Goal: Navigation & Orientation: Find specific page/section

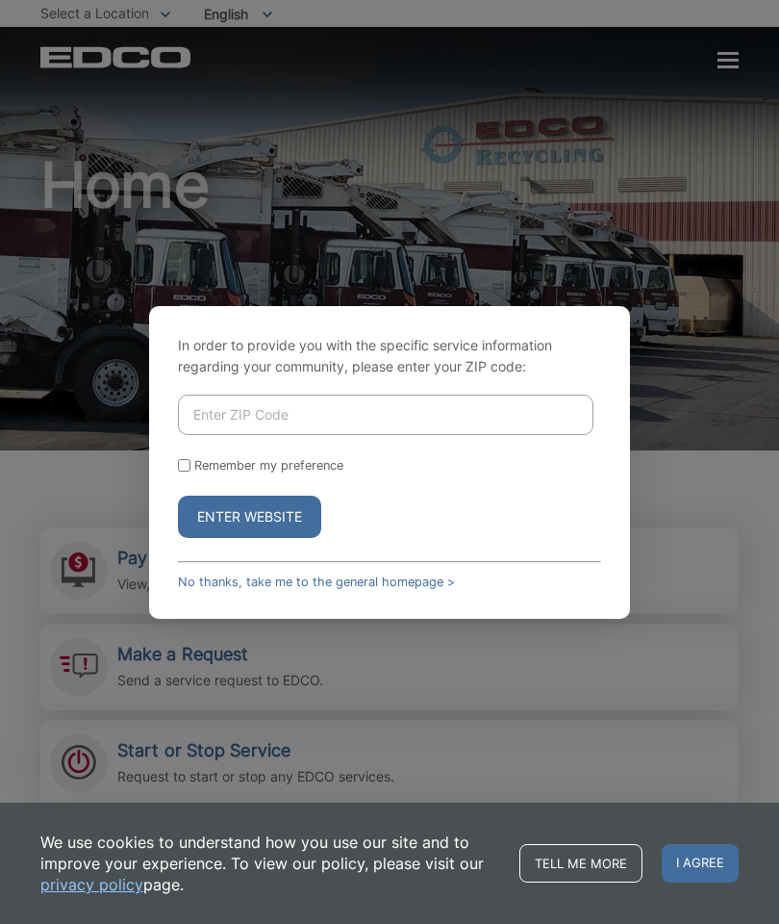
click at [226, 435] on input "Enter ZIP Code" at bounding box center [386, 414] width 416 height 40
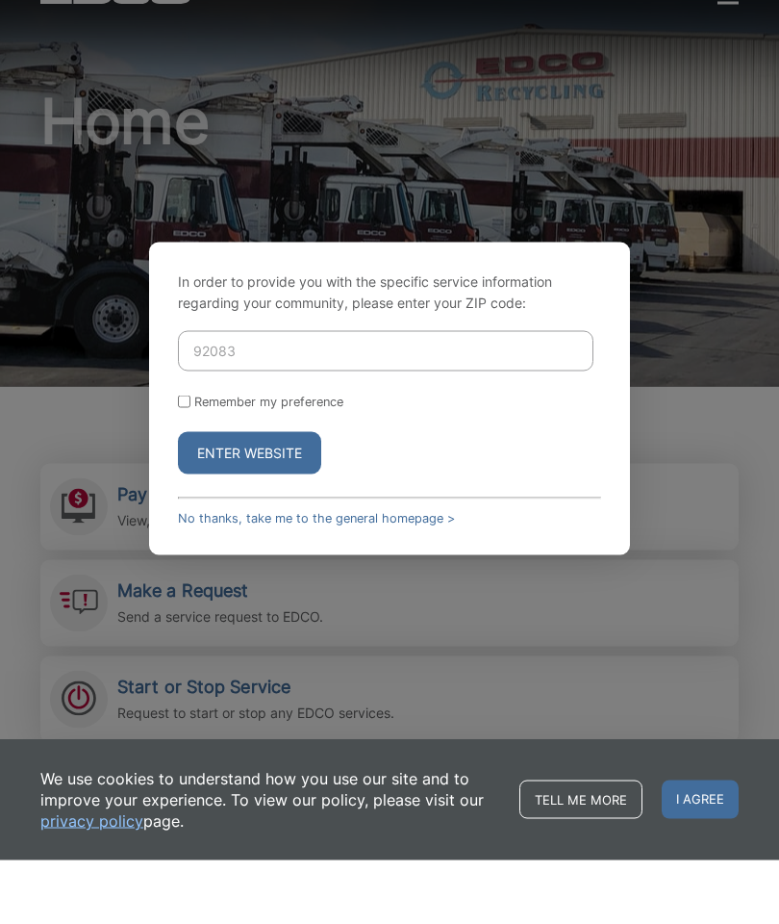
type input "92083"
click at [222, 495] on button "Enter Website" at bounding box center [249, 516] width 143 height 42
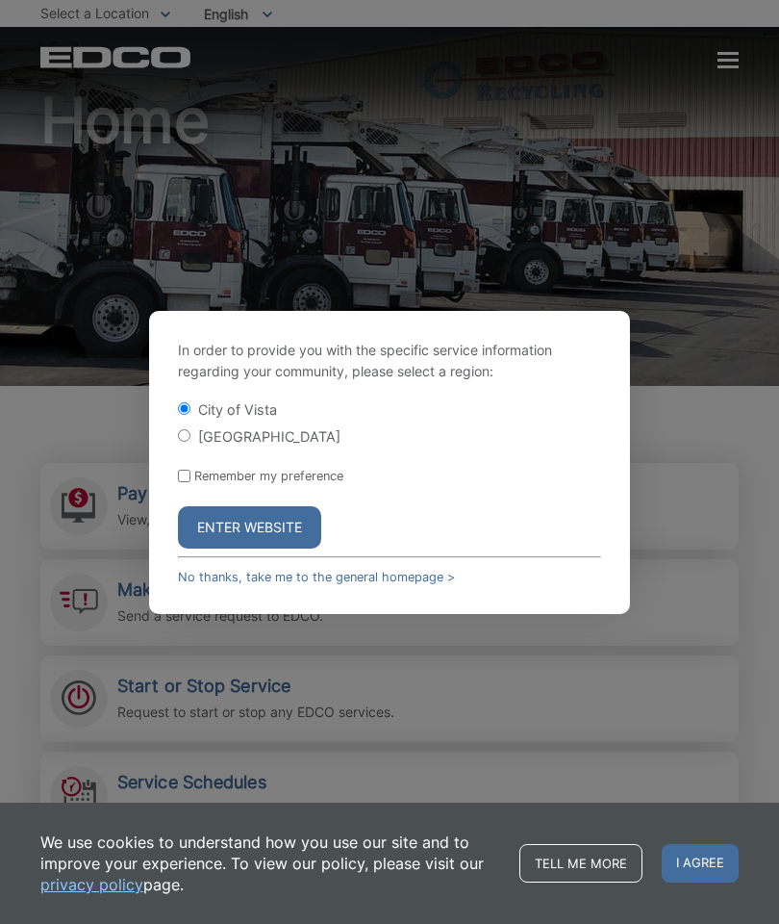
click at [229, 548] on button "Enter Website" at bounding box center [249, 527] width 143 height 42
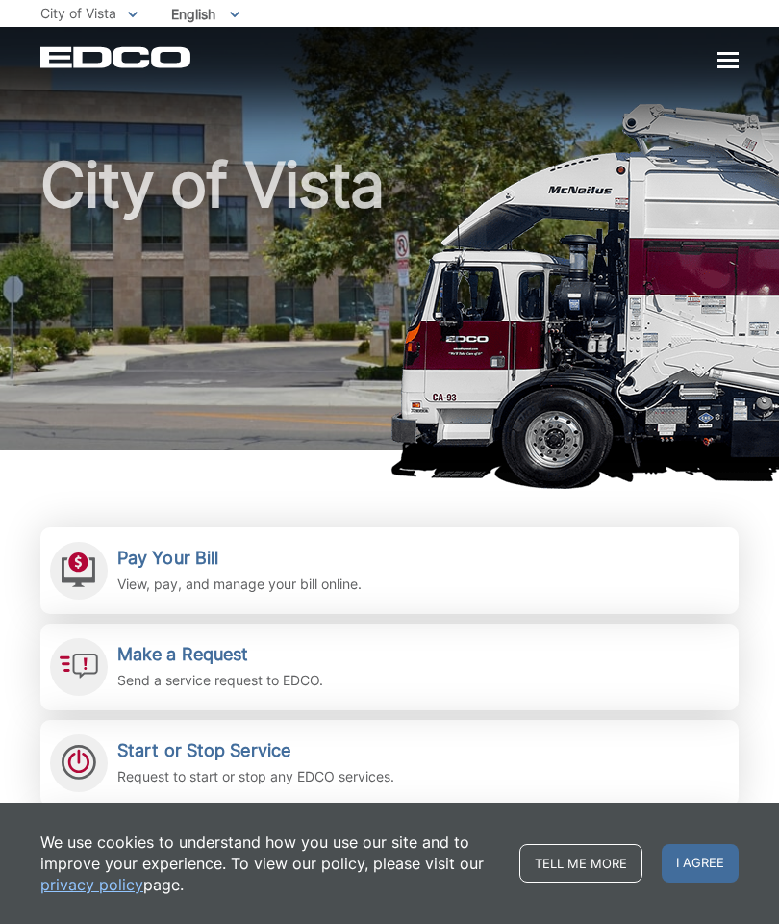
click at [667, 855] on span "I agree" at bounding box center [700, 863] width 77 height 38
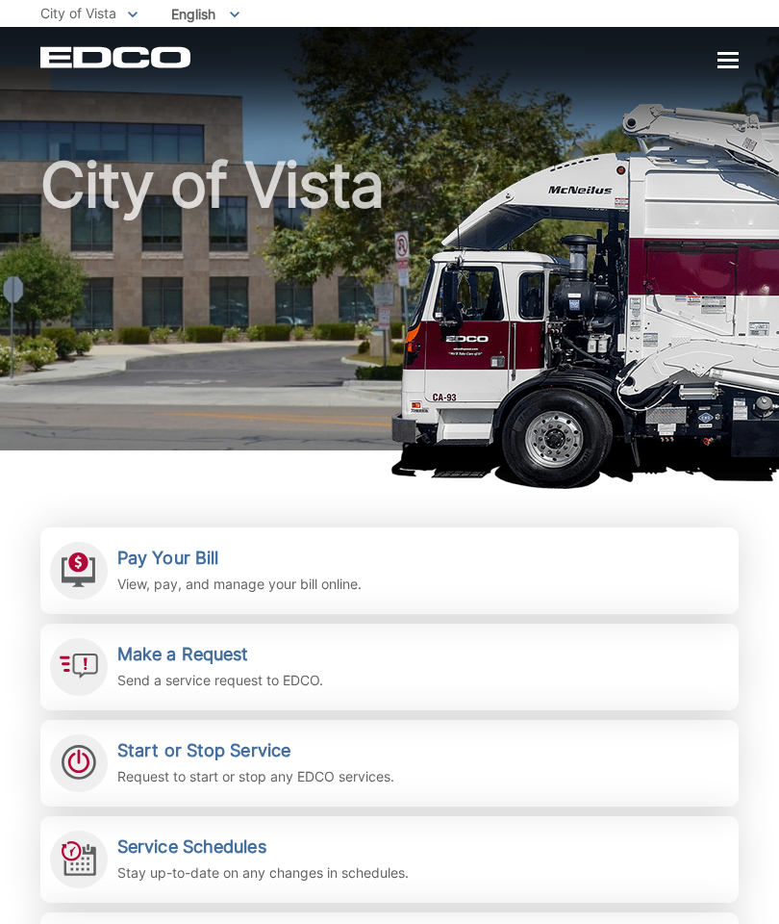
click at [167, 561] on h2 "Pay Your Bill" at bounding box center [239, 557] width 244 height 21
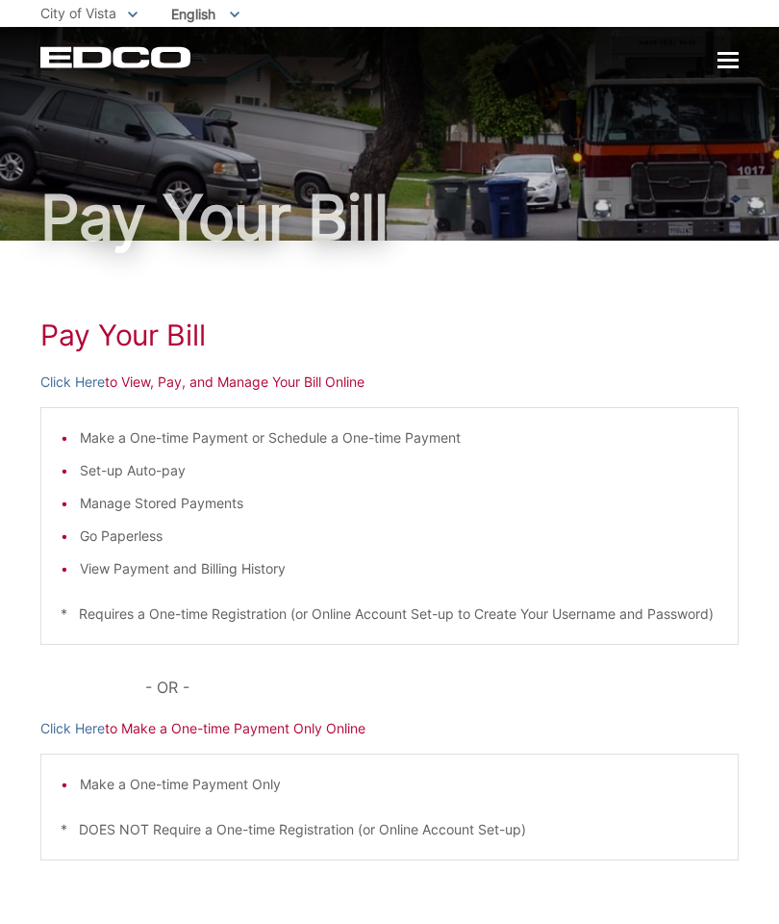
scroll to position [8, 0]
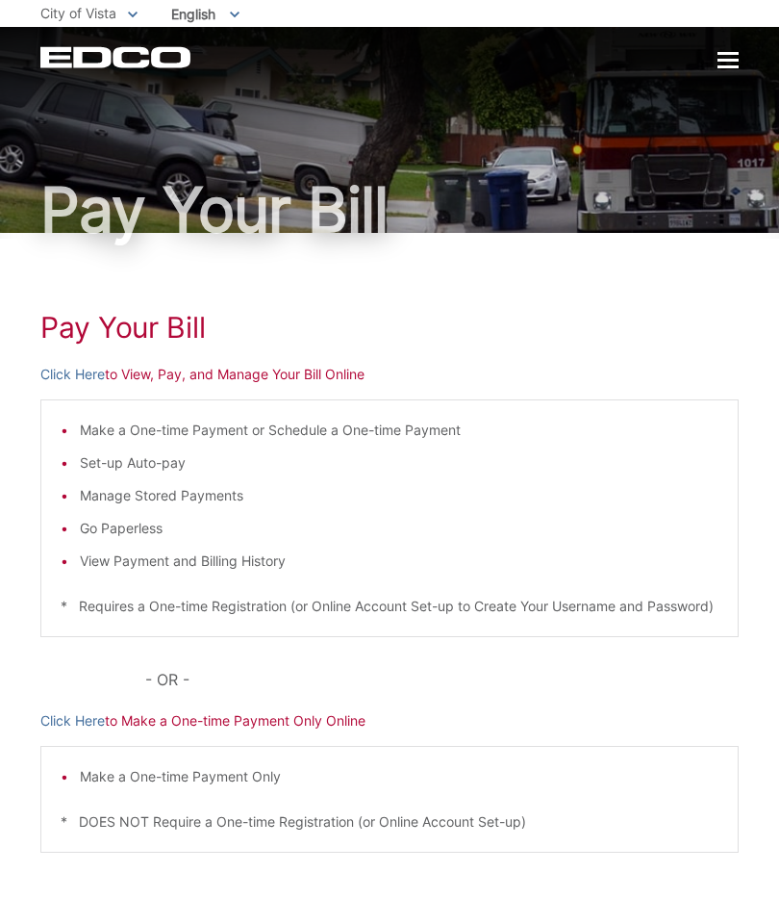
click at [736, 58] on div at bounding box center [728, 61] width 21 height 16
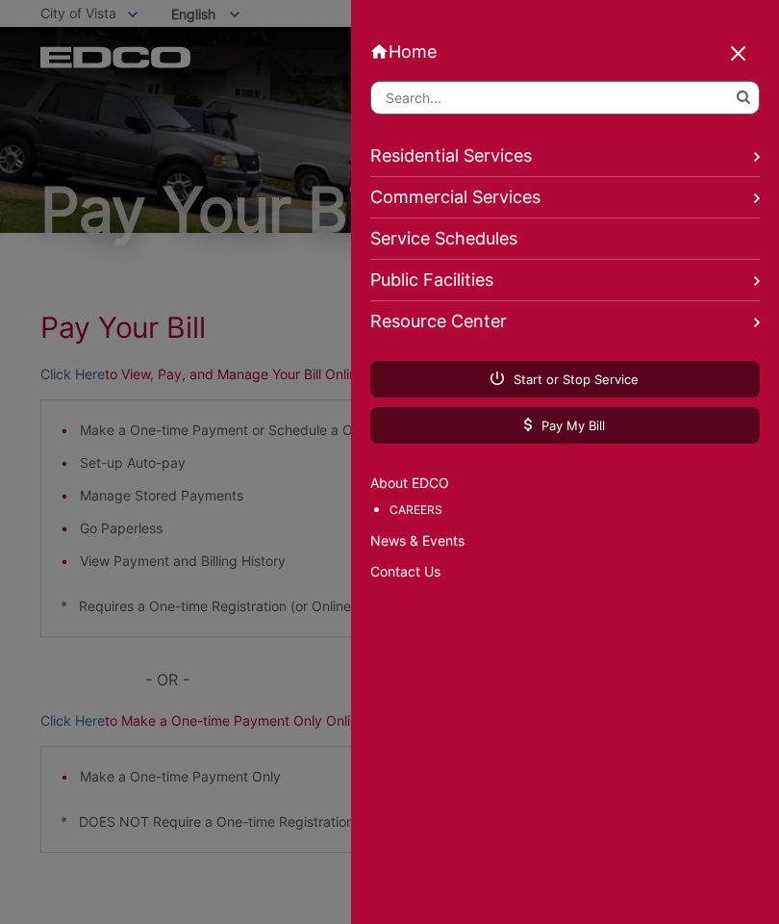
click at [432, 511] on link "Careers" at bounding box center [575, 509] width 371 height 21
